Goal: Obtain resource: Obtain resource

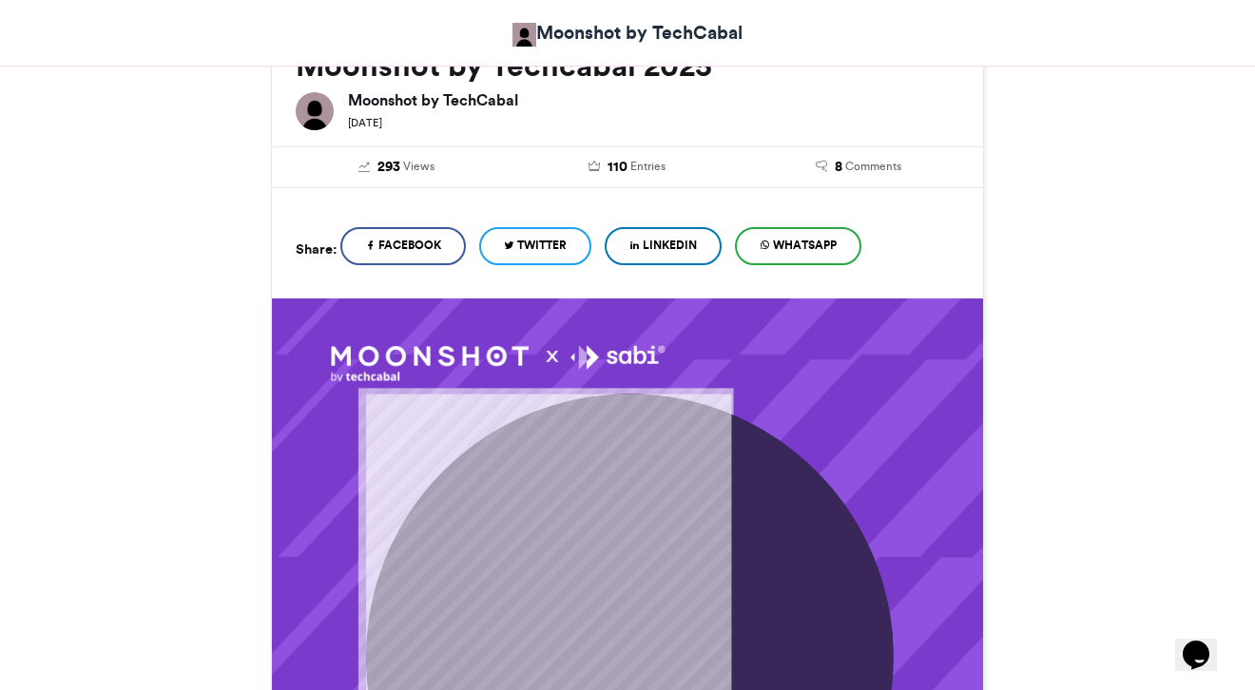
scroll to position [296, 0]
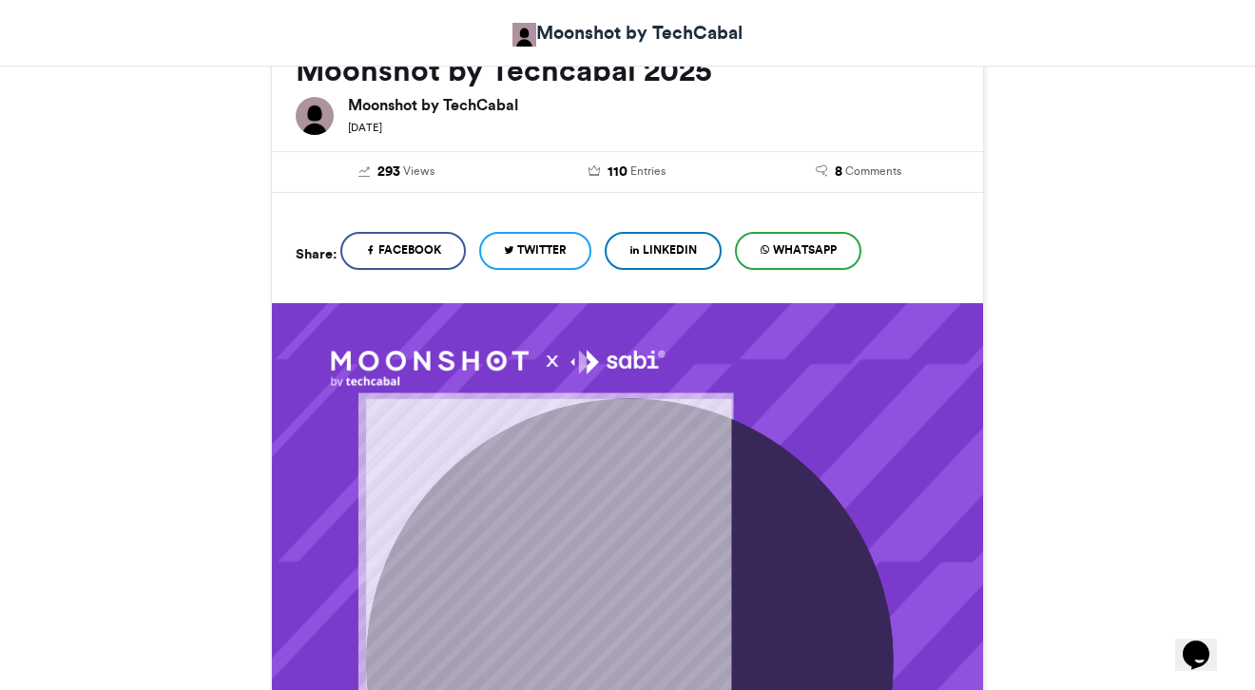
click at [666, 246] on span "LinkedIn" at bounding box center [670, 249] width 54 height 17
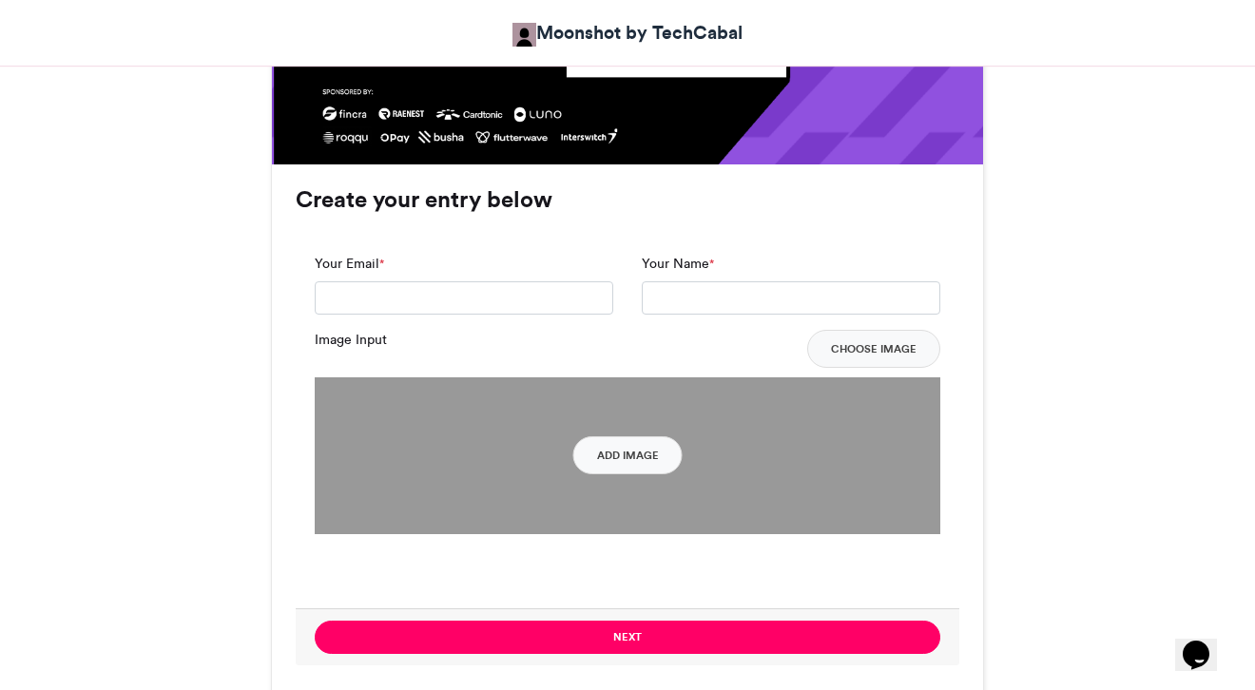
scroll to position [1340, 0]
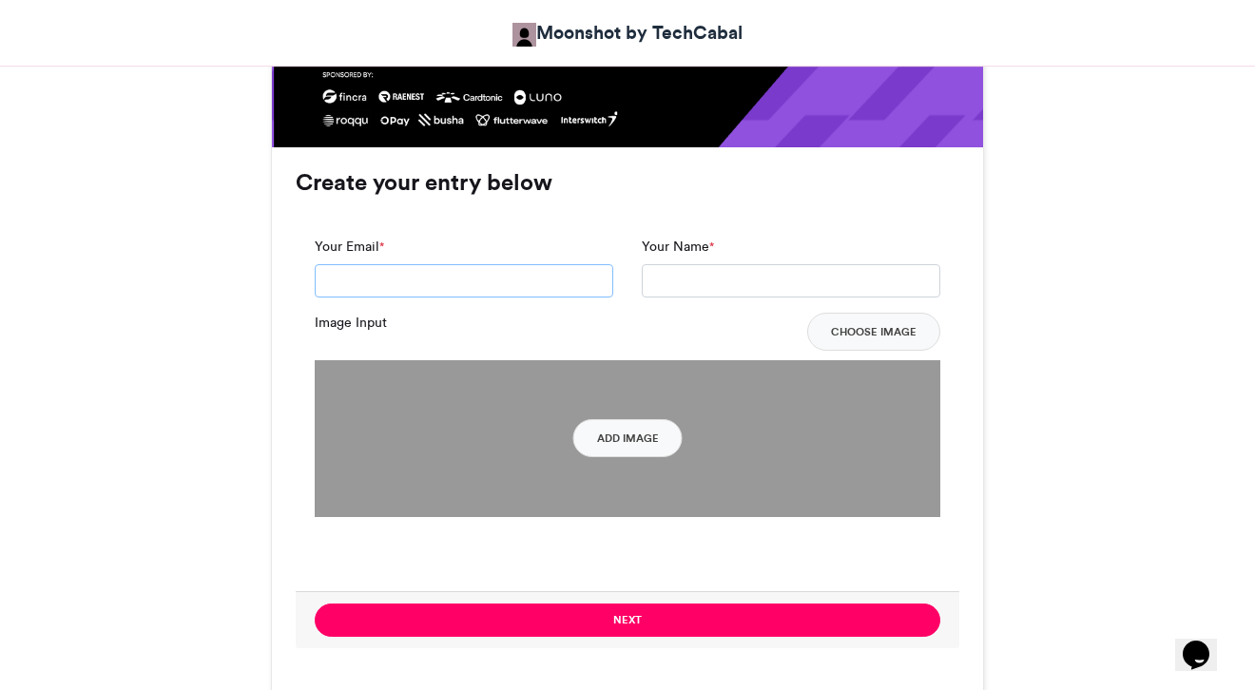
click at [476, 287] on input "Your Email *" at bounding box center [464, 281] width 299 height 34
type input "**********"
click at [693, 286] on input "Your Name *" at bounding box center [791, 281] width 299 height 34
type input "**********"
click at [899, 326] on button "Choose Image" at bounding box center [873, 332] width 133 height 38
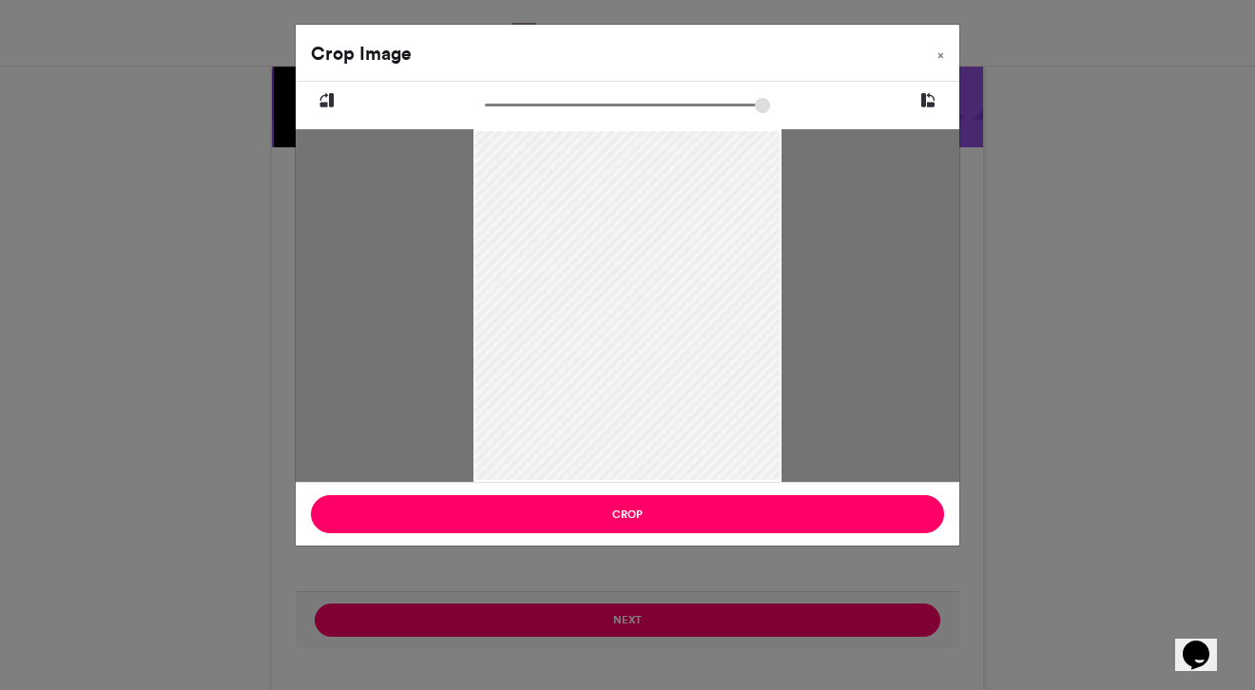
drag, startPoint x: 670, startPoint y: 259, endPoint x: 670, endPoint y: 289, distance: 30.4
click at [670, 289] on div at bounding box center [626, 337] width 307 height 462
type input "******"
drag, startPoint x: 670, startPoint y: 289, endPoint x: 690, endPoint y: 352, distance: 65.8
click at [690, 352] on div at bounding box center [647, 417] width 495 height 743
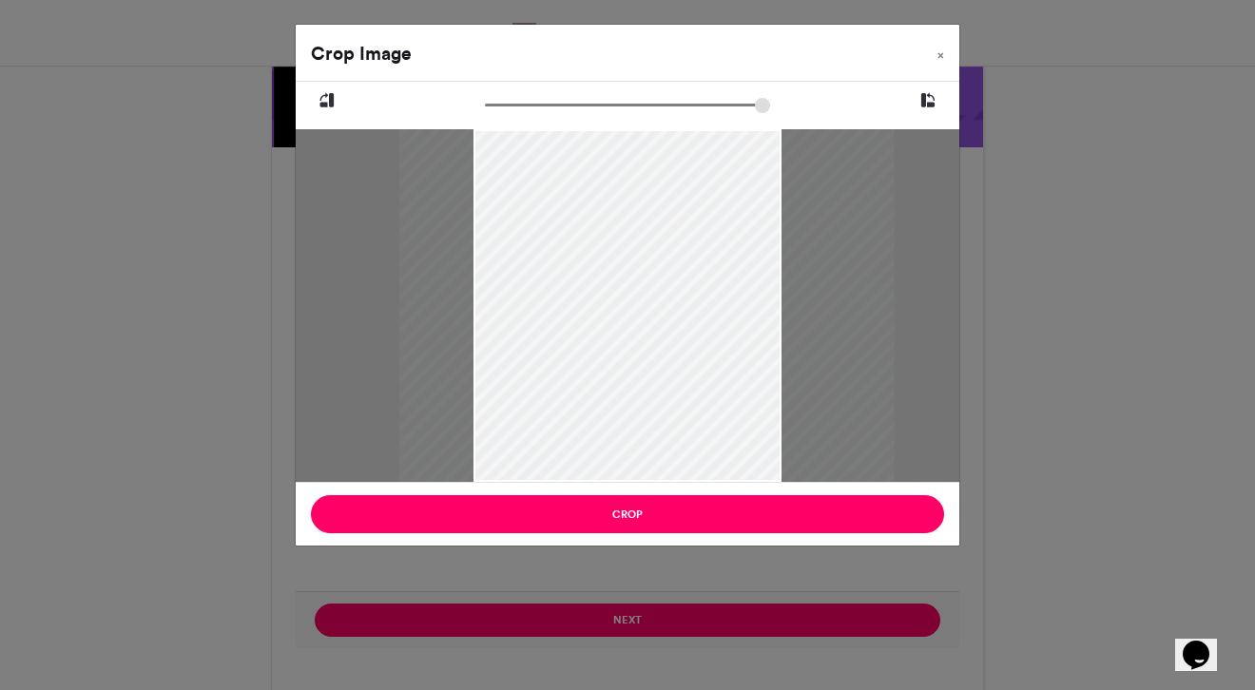
drag, startPoint x: 685, startPoint y: 357, endPoint x: 685, endPoint y: 368, distance: 10.5
click at [685, 368] on div at bounding box center [647, 427] width 495 height 743
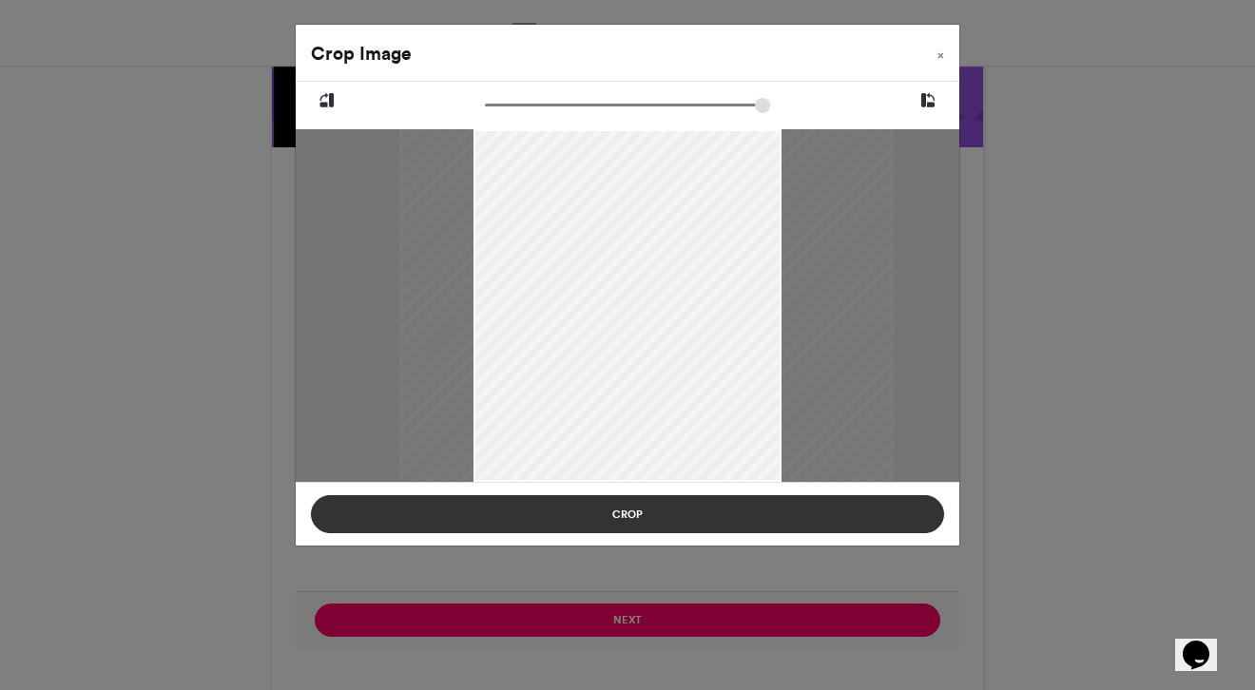
click at [654, 520] on button "Crop" at bounding box center [627, 514] width 633 height 38
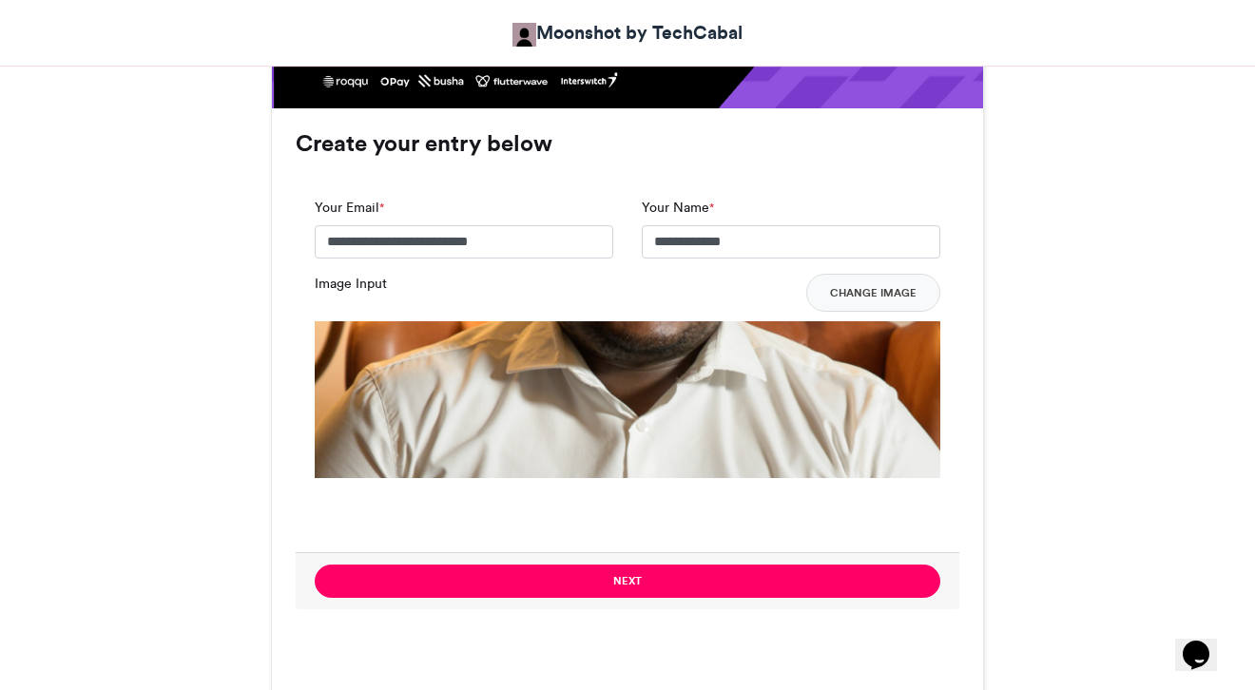
scroll to position [1382, 0]
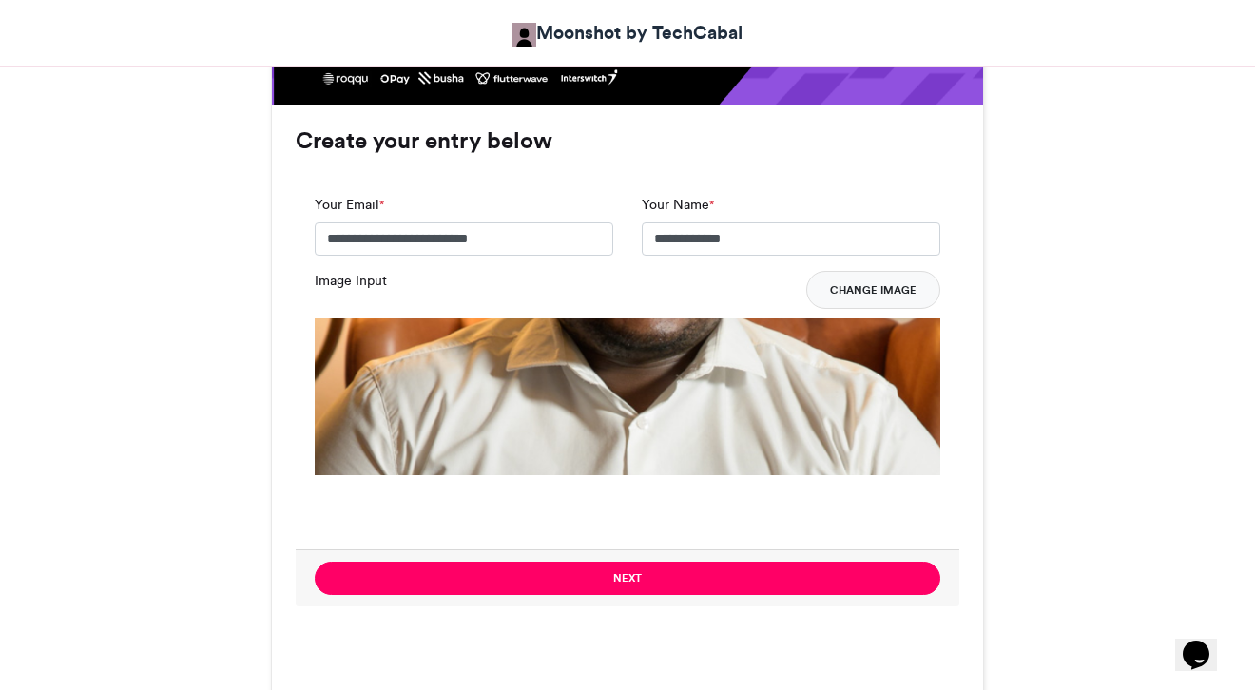
click at [860, 294] on button "Change Image" at bounding box center [873, 290] width 134 height 38
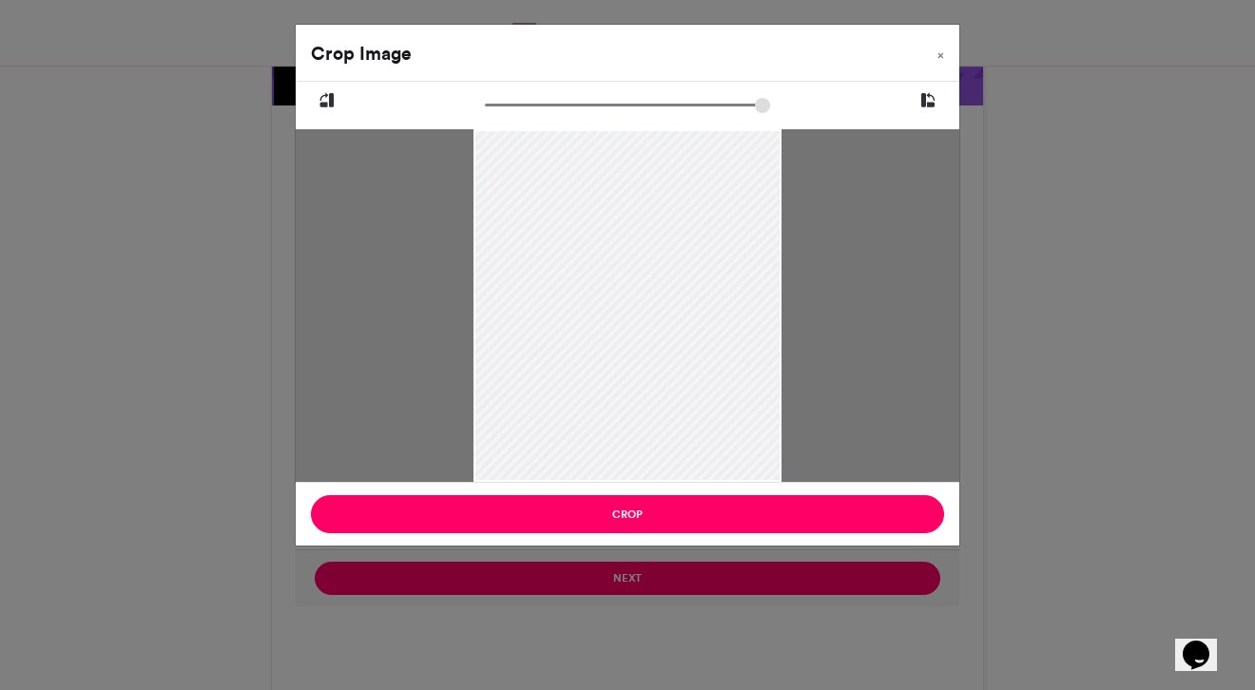
drag, startPoint x: 681, startPoint y: 330, endPoint x: 684, endPoint y: 363, distance: 33.4
click at [684, 363] on div at bounding box center [626, 339] width 307 height 462
click at [668, 373] on div at bounding box center [626, 339] width 307 height 462
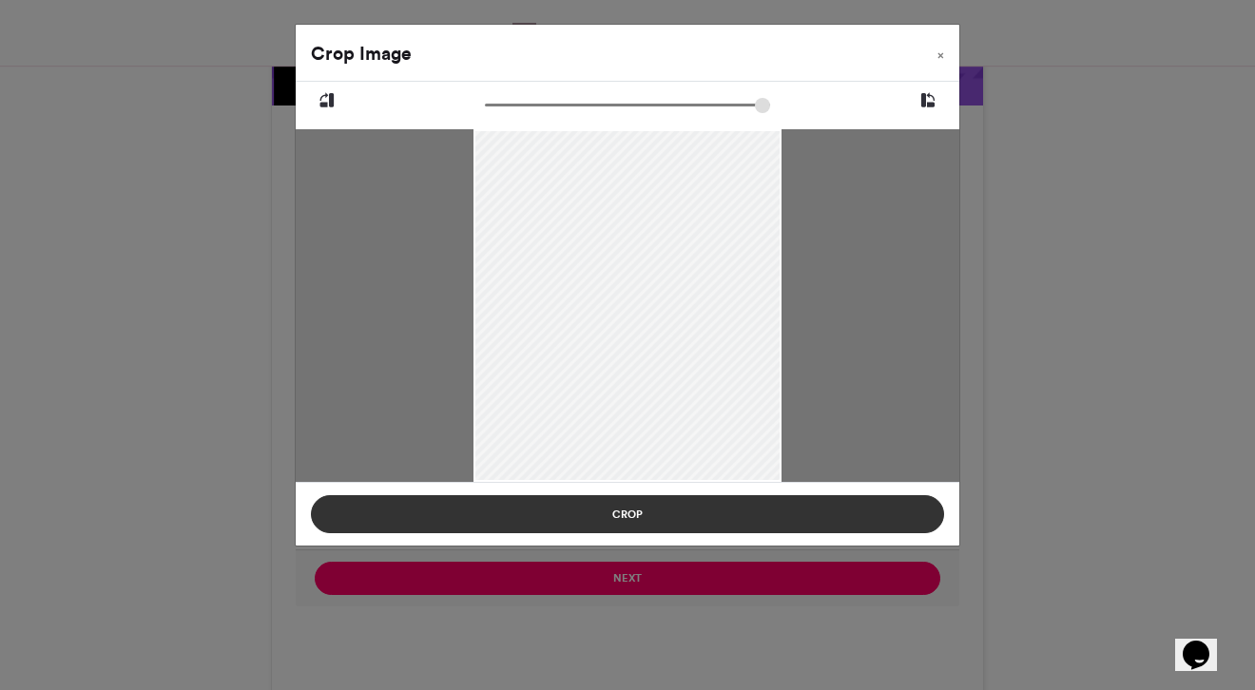
click at [664, 520] on button "Crop" at bounding box center [627, 514] width 633 height 38
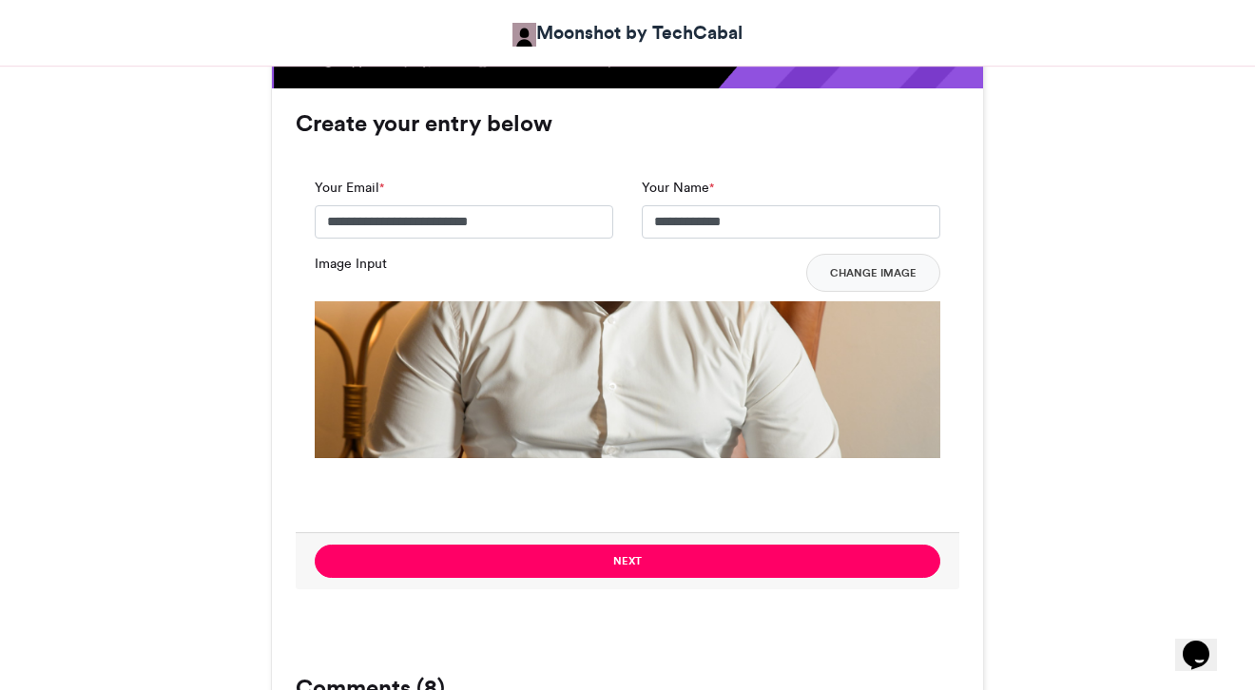
scroll to position [1533, 0]
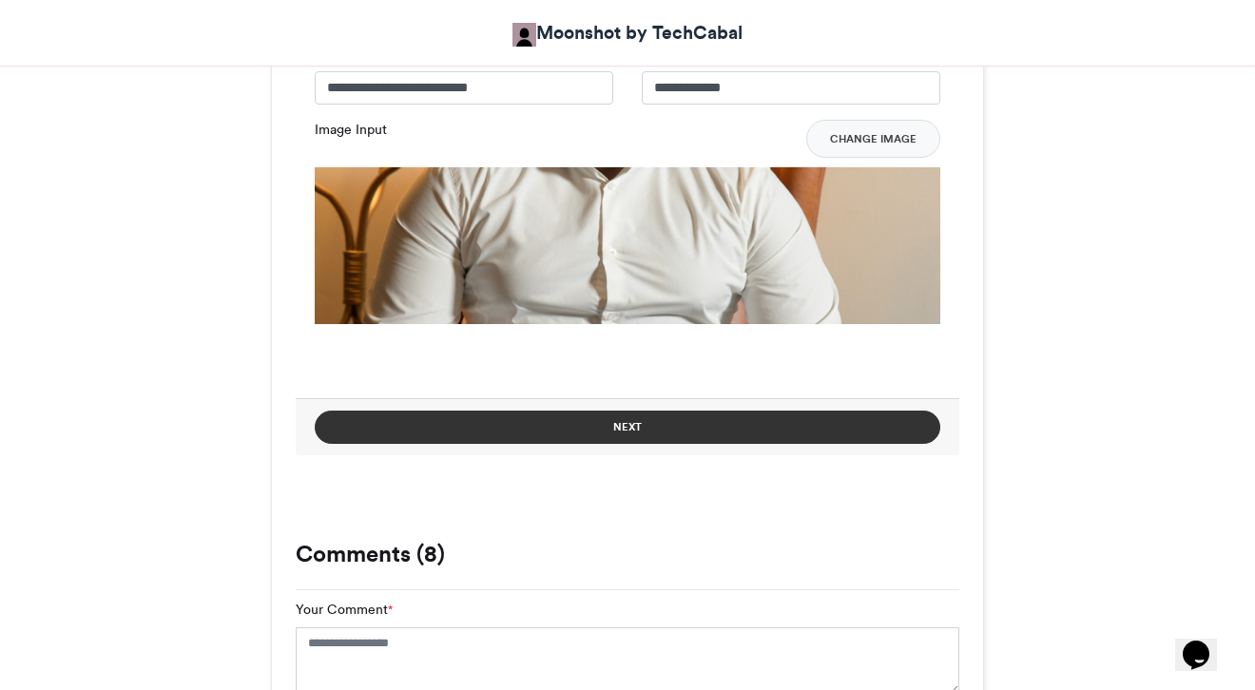
click at [626, 422] on button "Next" at bounding box center [628, 427] width 626 height 33
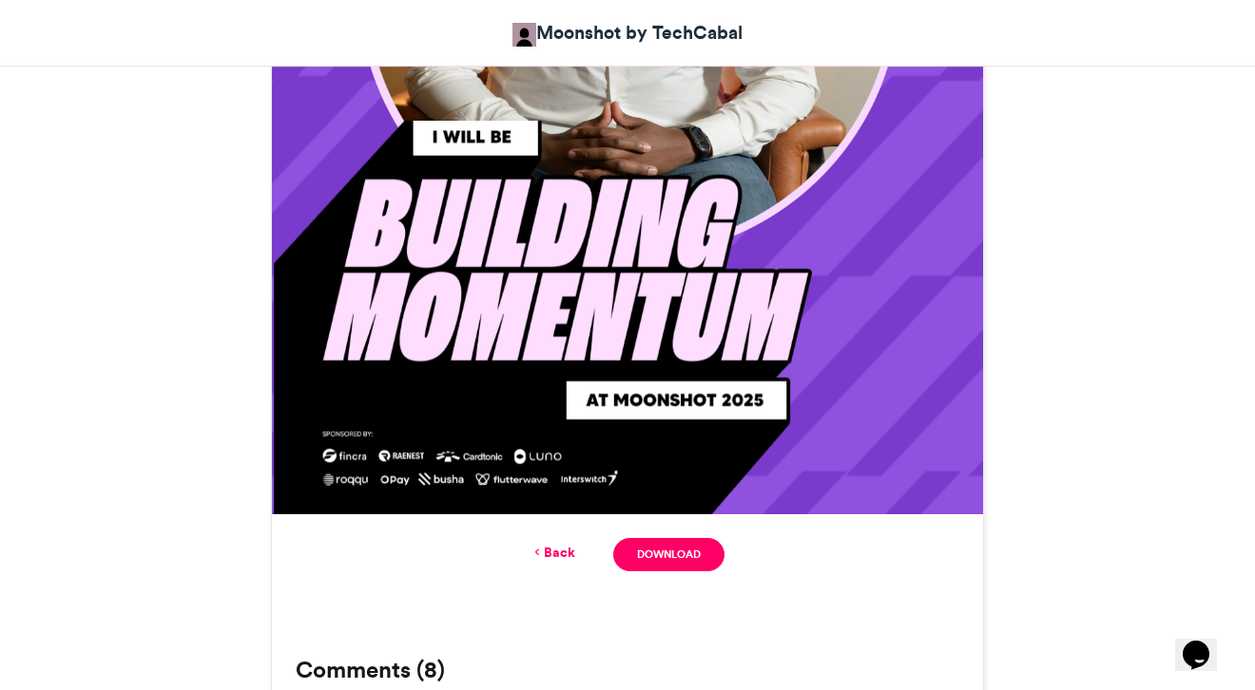
scroll to position [975, 0]
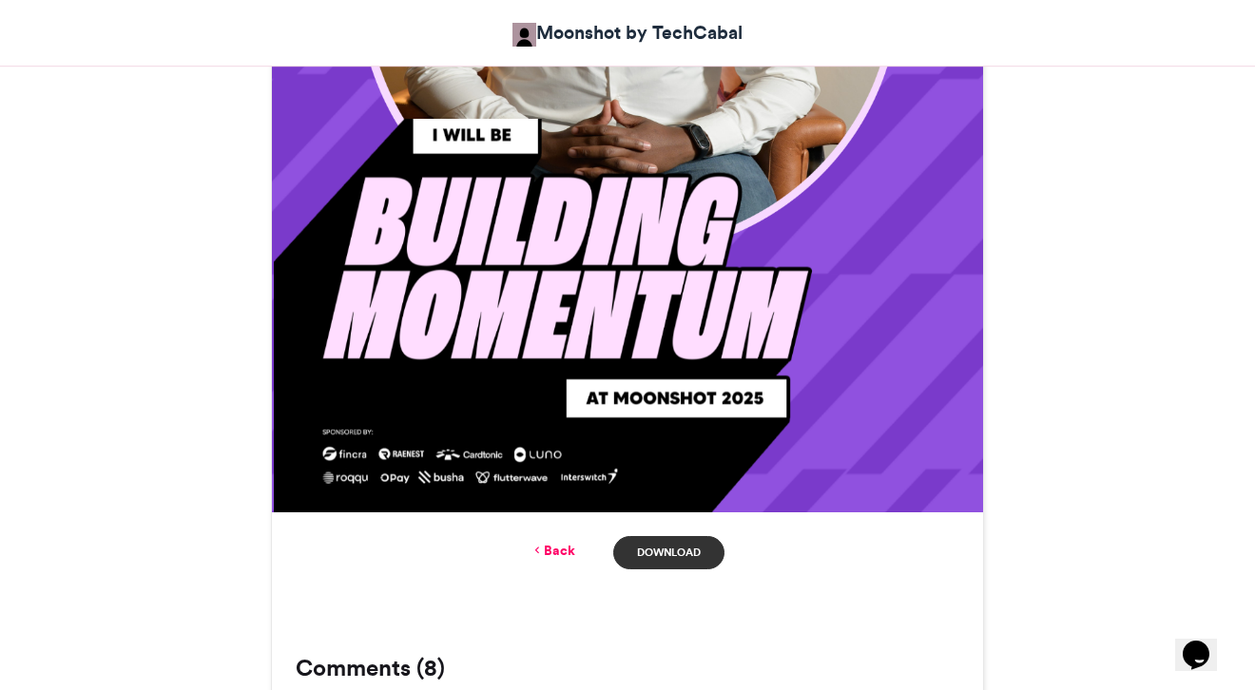
click at [664, 549] on link "Download" at bounding box center [668, 552] width 111 height 33
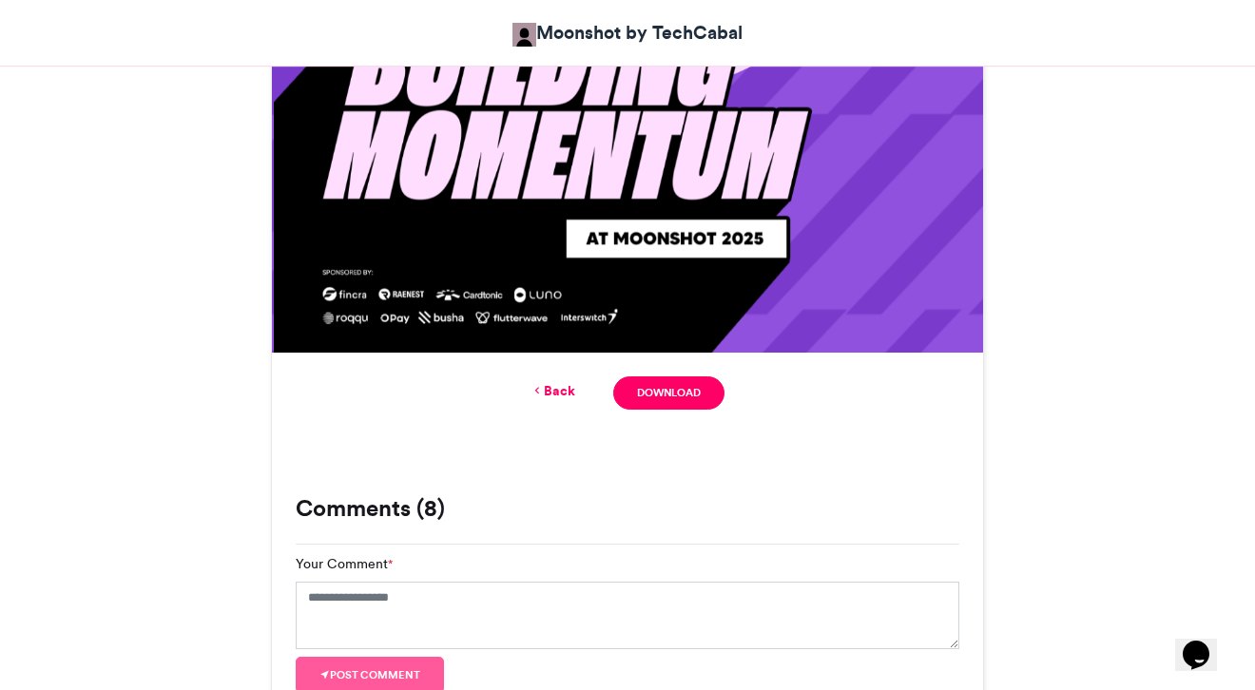
scroll to position [1134, 0]
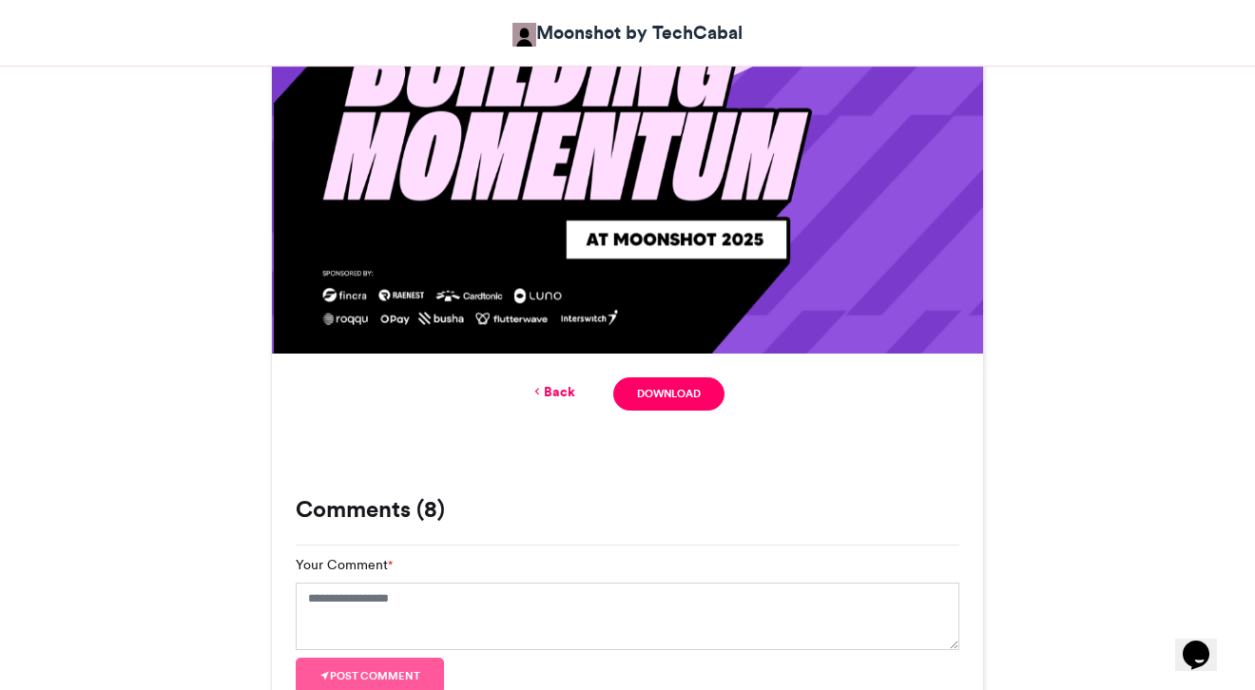
click at [550, 384] on link "Back" at bounding box center [552, 392] width 45 height 20
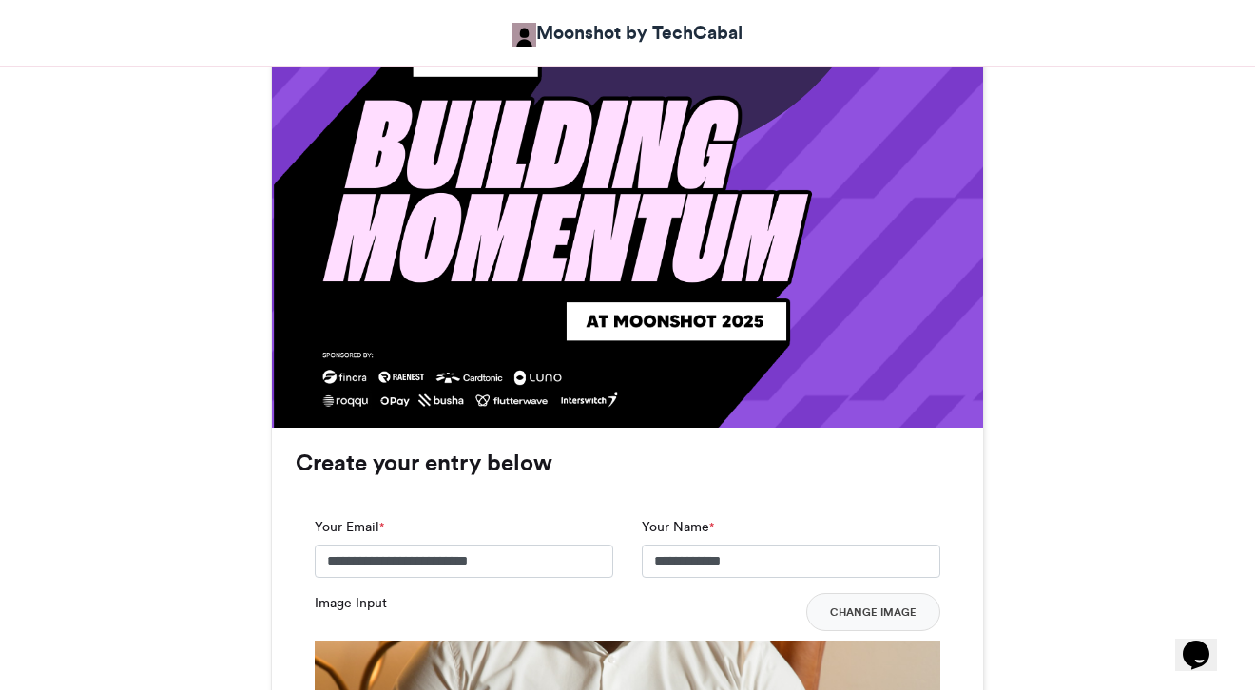
scroll to position [1100, 0]
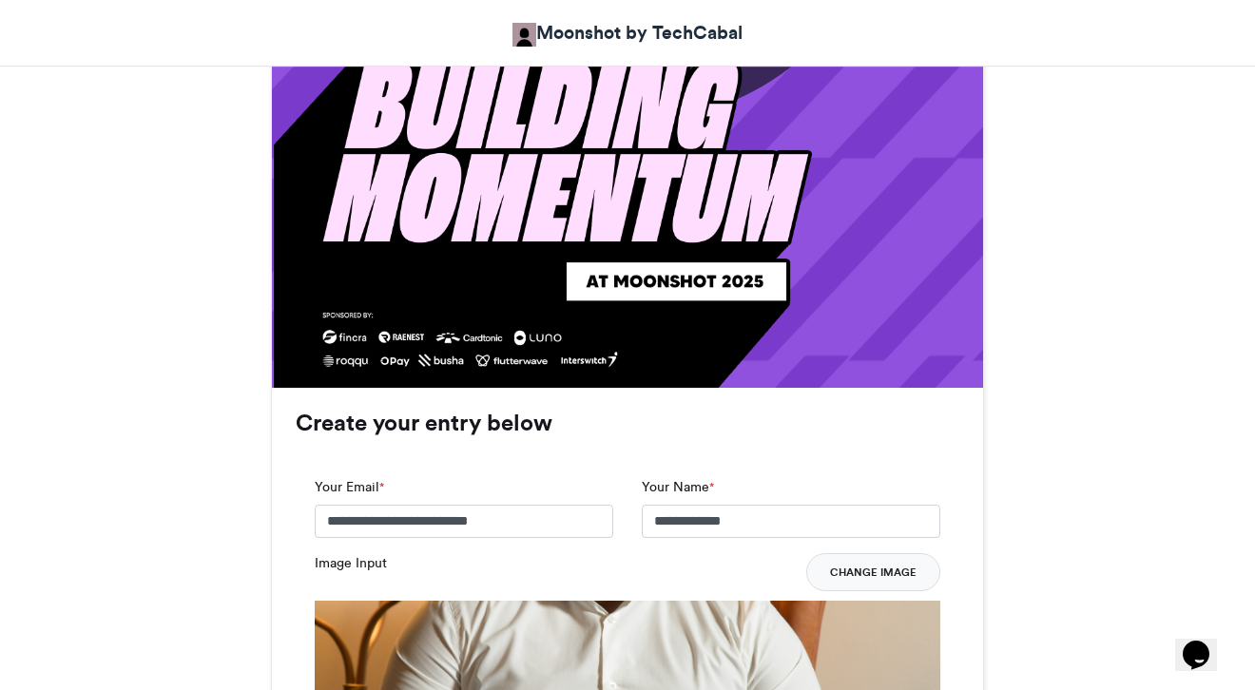
click at [869, 573] on button "Change Image" at bounding box center [873, 572] width 134 height 38
